Goal: Find specific page/section

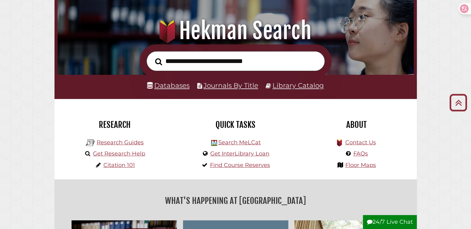
scroll to position [63, 0]
click at [179, 87] on link "Databases" at bounding box center [168, 85] width 42 height 8
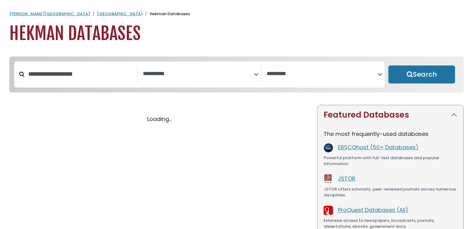
select select "Database Subject Filter"
select select "Database Vendors Filter"
select select "Database Subject Filter"
select select "Database Vendors Filter"
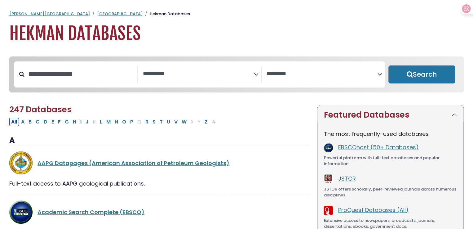
click at [348, 178] on link "JSTOR" at bounding box center [347, 178] width 18 height 8
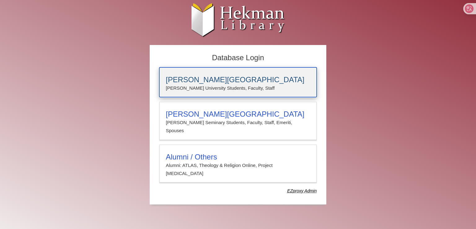
click at [251, 73] on div "Calvin University Calvin University Students, Faculty, Staff" at bounding box center [237, 82] width 157 height 30
